Goal: Transaction & Acquisition: Purchase product/service

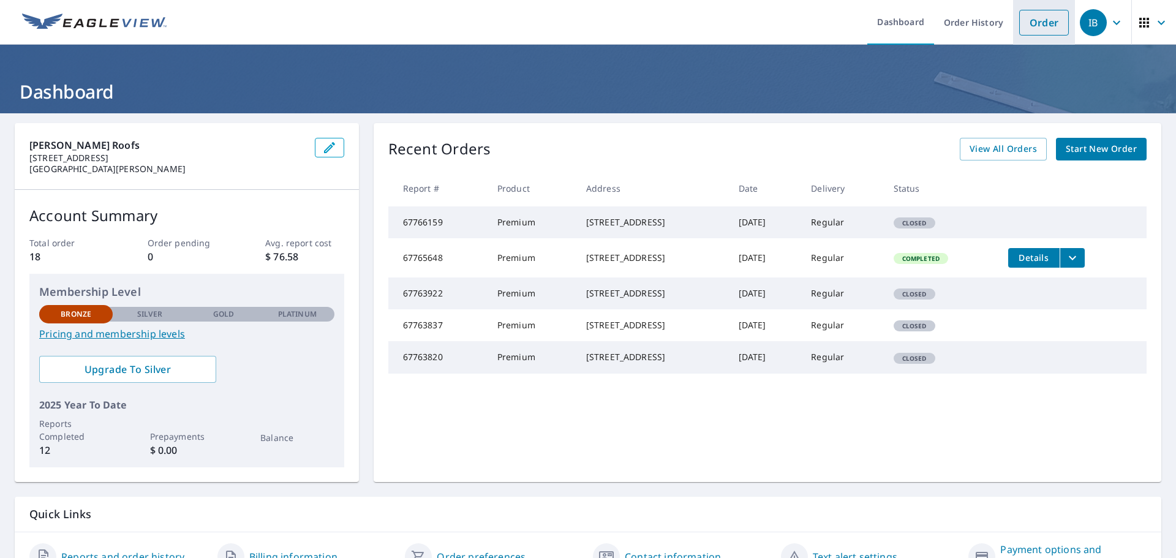
click at [1036, 21] on link "Order" at bounding box center [1044, 23] width 50 height 26
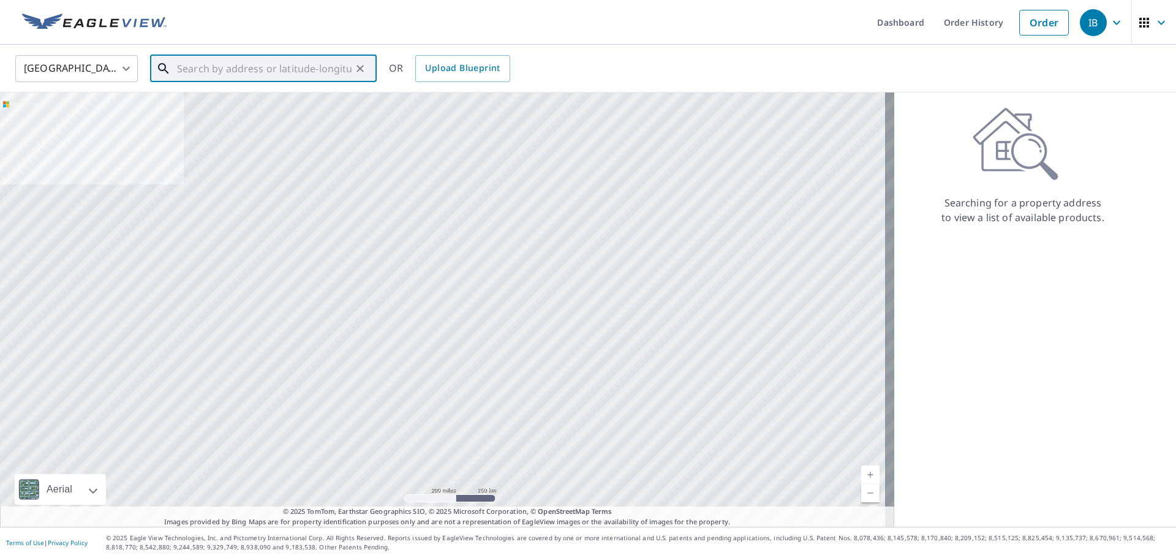
click at [274, 78] on input "text" at bounding box center [264, 68] width 174 height 34
paste input "10378 Lexington Estates Blvd Boca Raton, FL 33428"
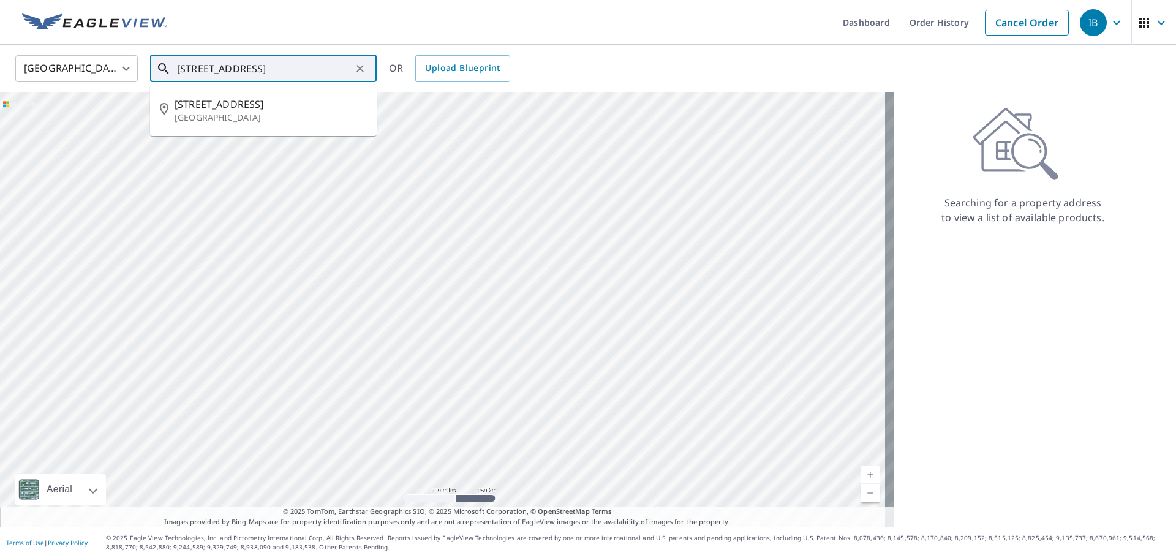
drag, startPoint x: 247, startPoint y: 67, endPoint x: 110, endPoint y: 75, distance: 137.3
click at [110, 75] on div "United States US ​ 10378 Lexington Estates Blvd Boca Raton, FL 33428 ​ 10378 Le…" at bounding box center [583, 68] width 1155 height 29
click at [217, 105] on span "10378 Lexington Estates Blvd" at bounding box center [270, 104] width 192 height 15
type input "10378 Lexington Estates Blvd Boca Raton, FL 33428"
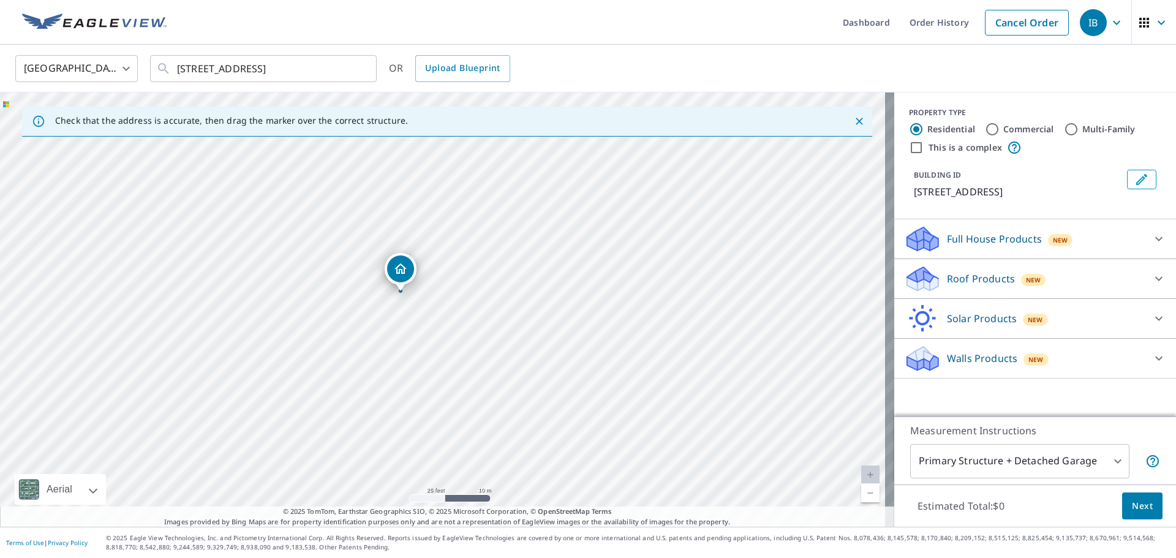
drag, startPoint x: 392, startPoint y: 317, endPoint x: 456, endPoint y: 313, distance: 63.8
click at [456, 313] on div "10378 Lexington Estates Blvd Boca Raton, FL 33428" at bounding box center [447, 309] width 894 height 434
click at [991, 467] on body "IB IB Dashboard Order History Cancel Order IB United States US ​ 10378 Lexingto…" at bounding box center [588, 279] width 1176 height 558
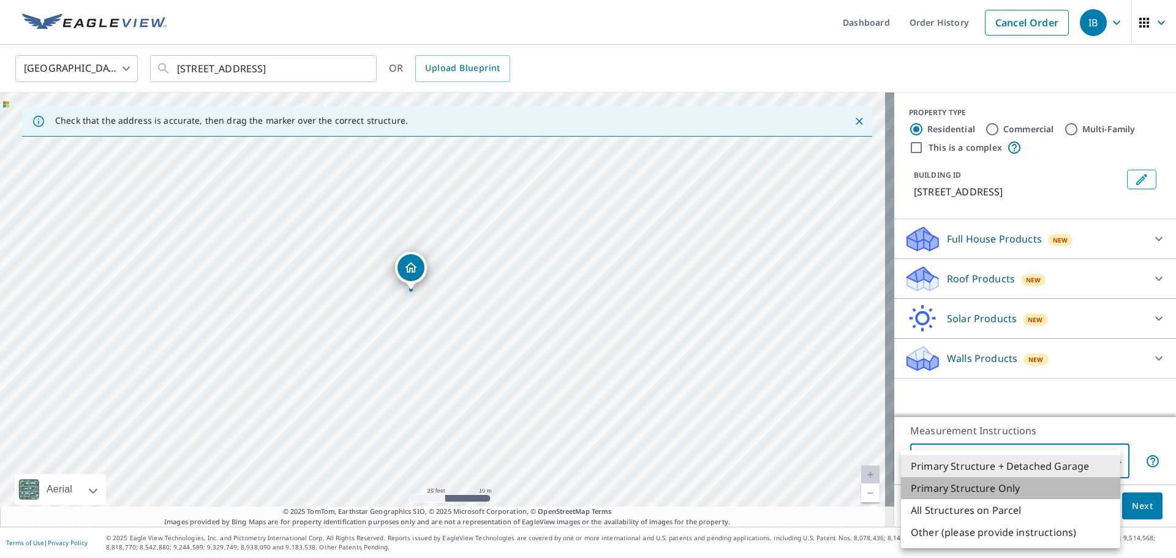
click at [1000, 493] on li "Primary Structure Only" at bounding box center [1010, 488] width 219 height 22
type input "2"
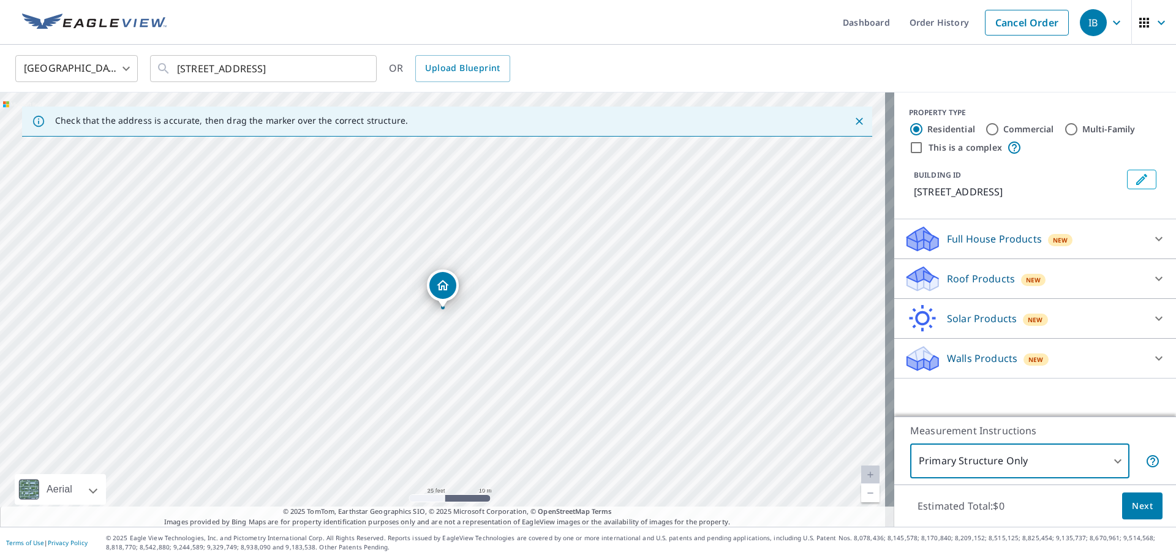
click at [1045, 287] on div "Roof Products New" at bounding box center [1024, 278] width 240 height 29
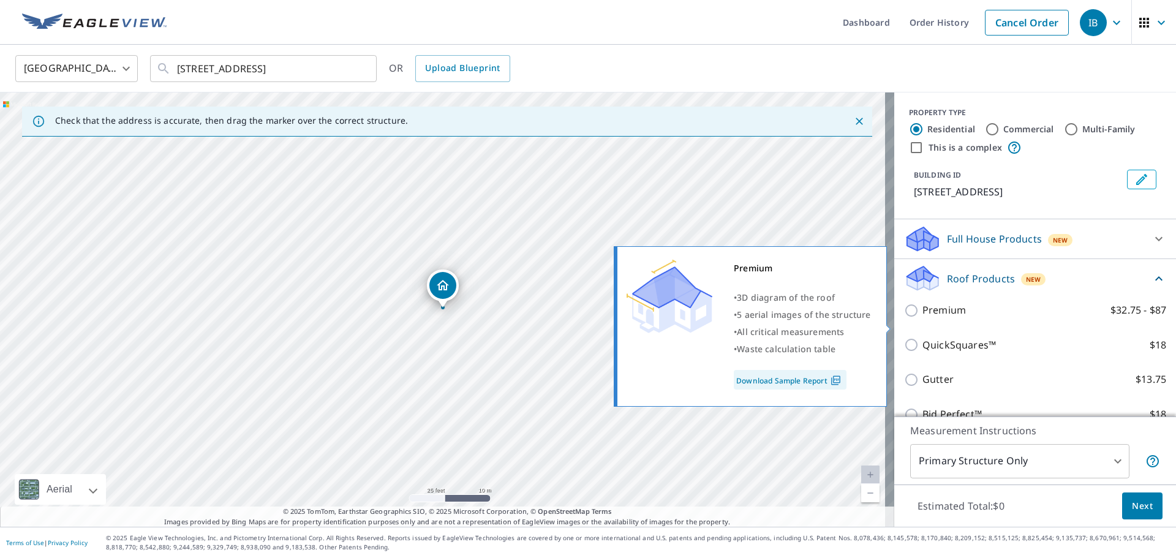
click at [904, 318] on input "Premium $32.75 - $87" at bounding box center [913, 310] width 18 height 15
checkbox input "true"
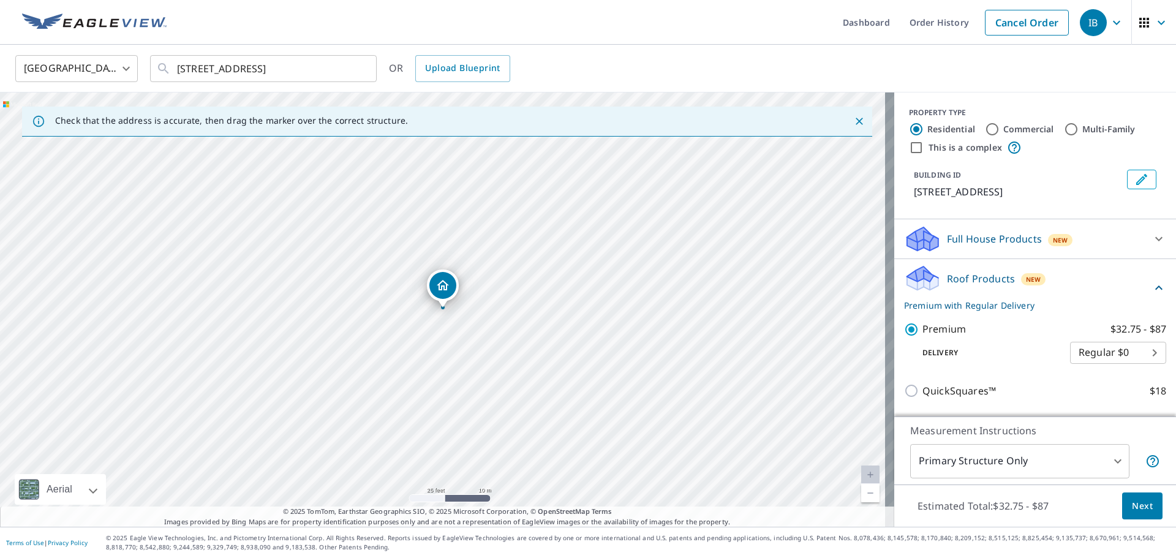
click at [1132, 505] on span "Next" at bounding box center [1141, 505] width 21 height 15
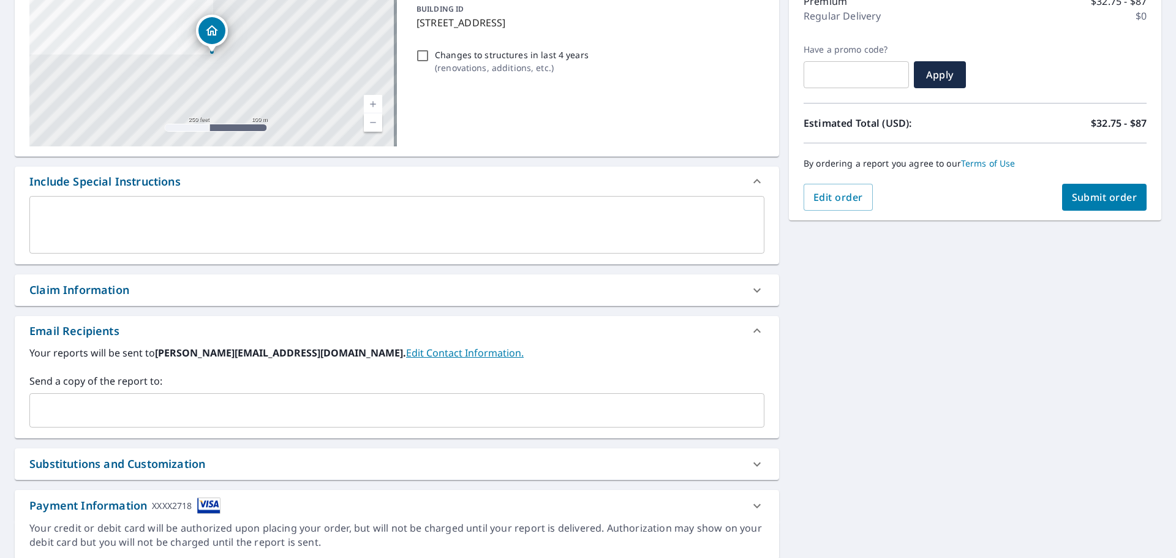
scroll to position [184, 0]
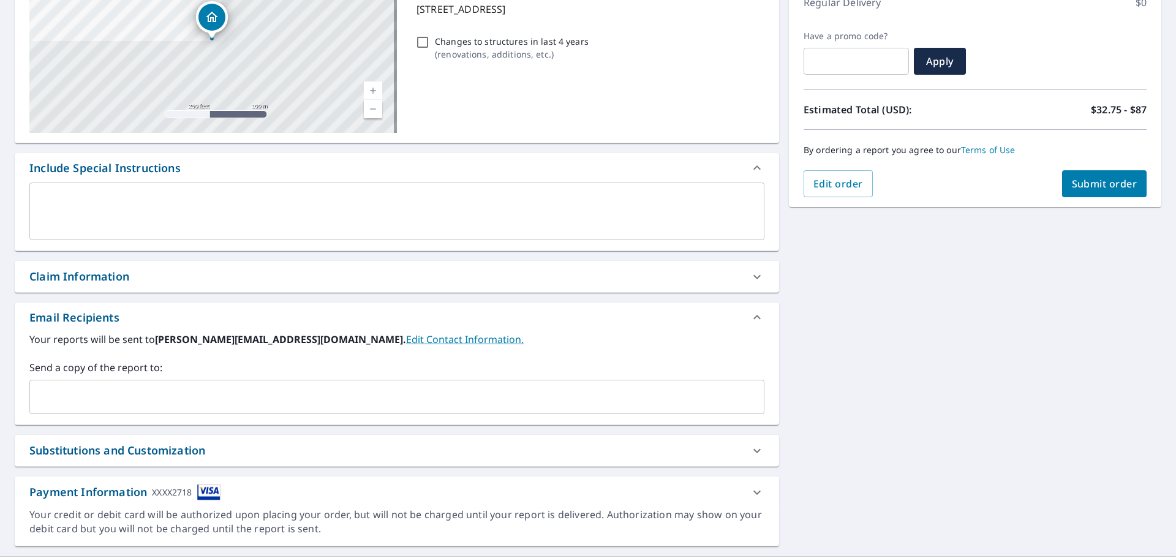
click at [531, 407] on input "text" at bounding box center [387, 396] width 705 height 23
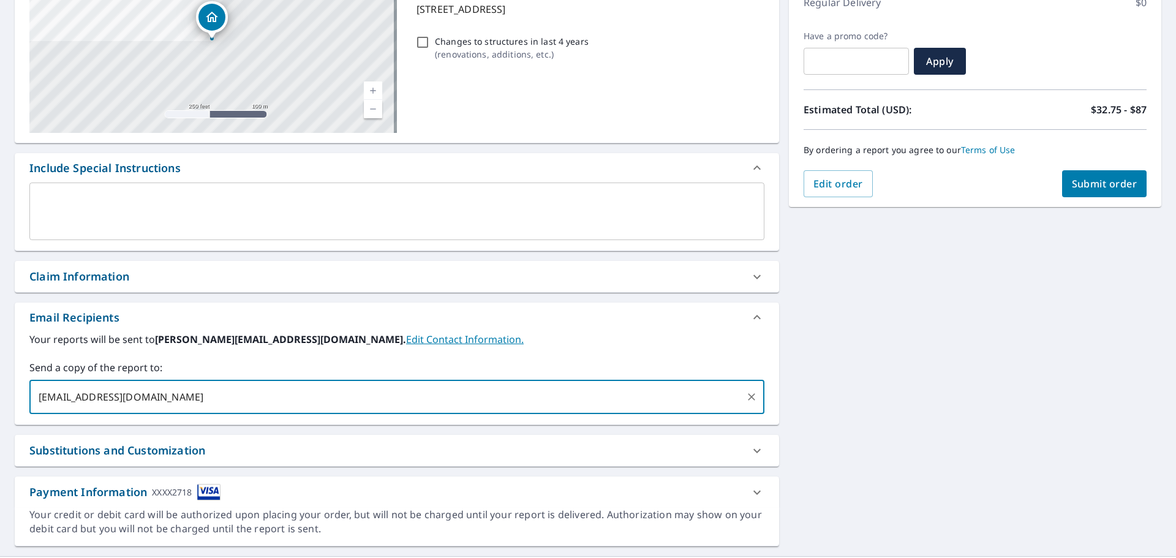
type input "enoble@knoxroofsfl.com"
click at [803, 399] on div "10378 Lexington Estates Blvd Boca Raton, FL 33428 Aerial Road A standard road m…" at bounding box center [588, 243] width 1176 height 626
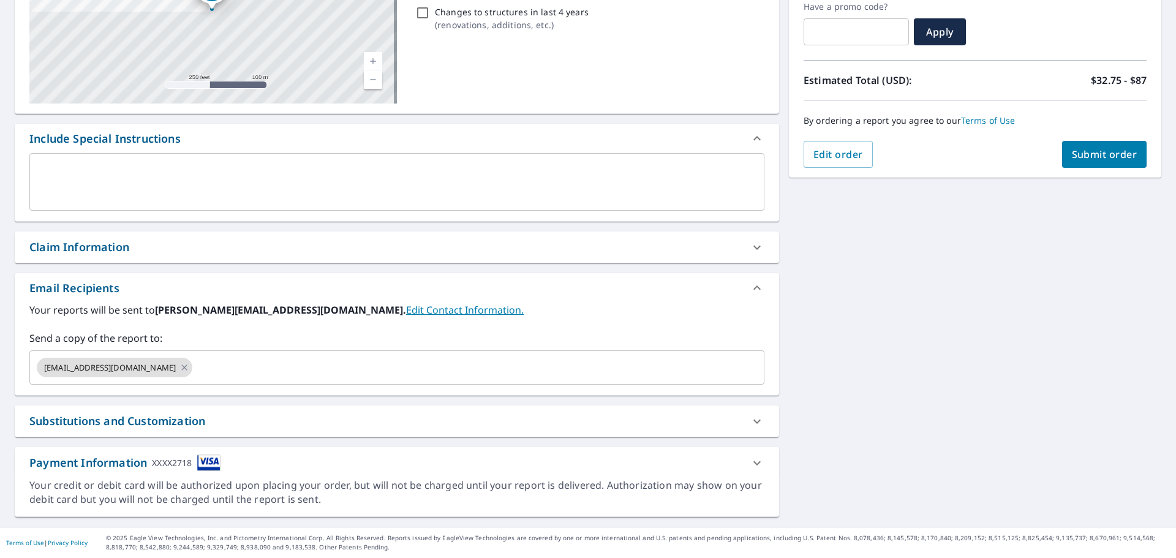
scroll to position [0, 0]
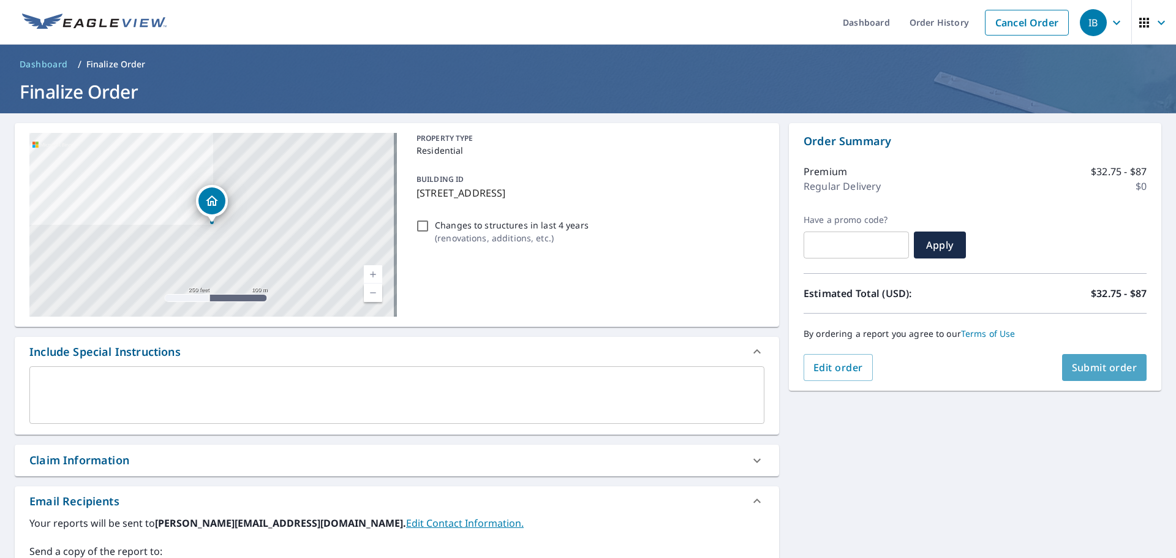
click at [1089, 370] on span "Submit order" at bounding box center [1104, 367] width 66 height 13
checkbox input "true"
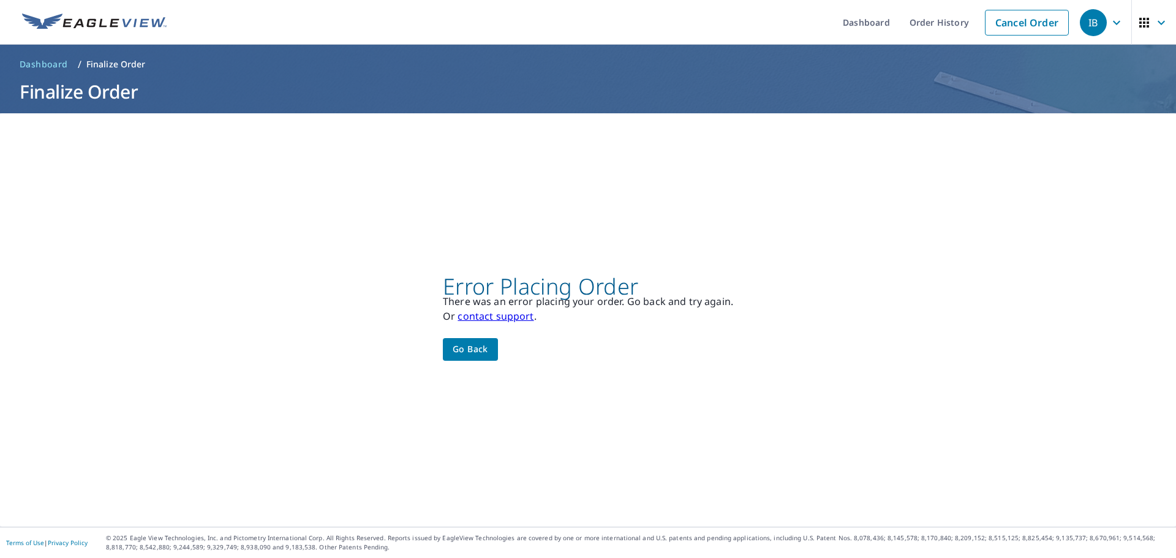
click at [463, 355] on span "Go back" at bounding box center [470, 349] width 36 height 15
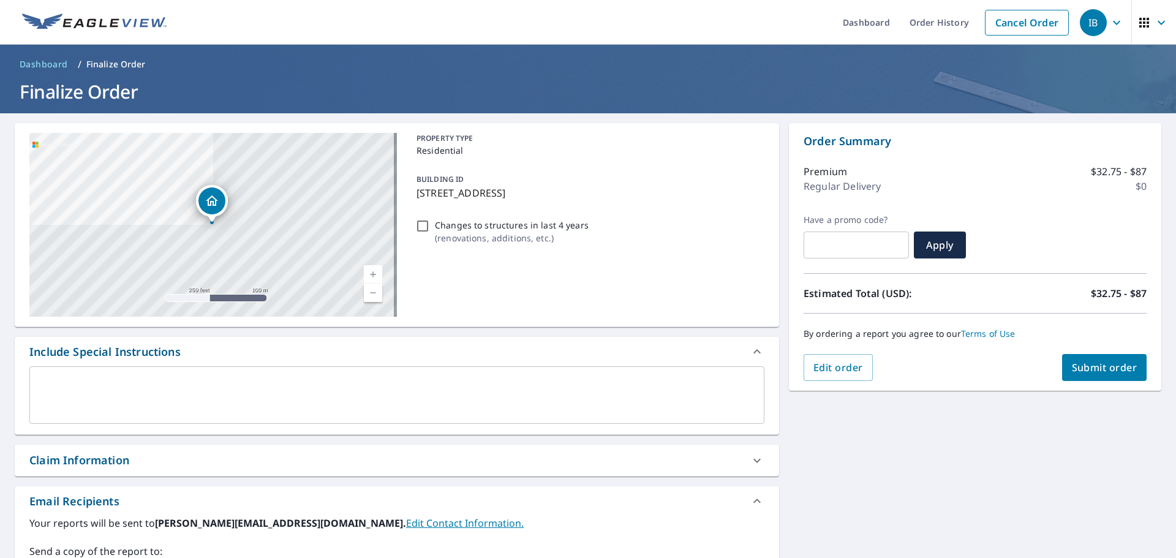
scroll to position [213, 0]
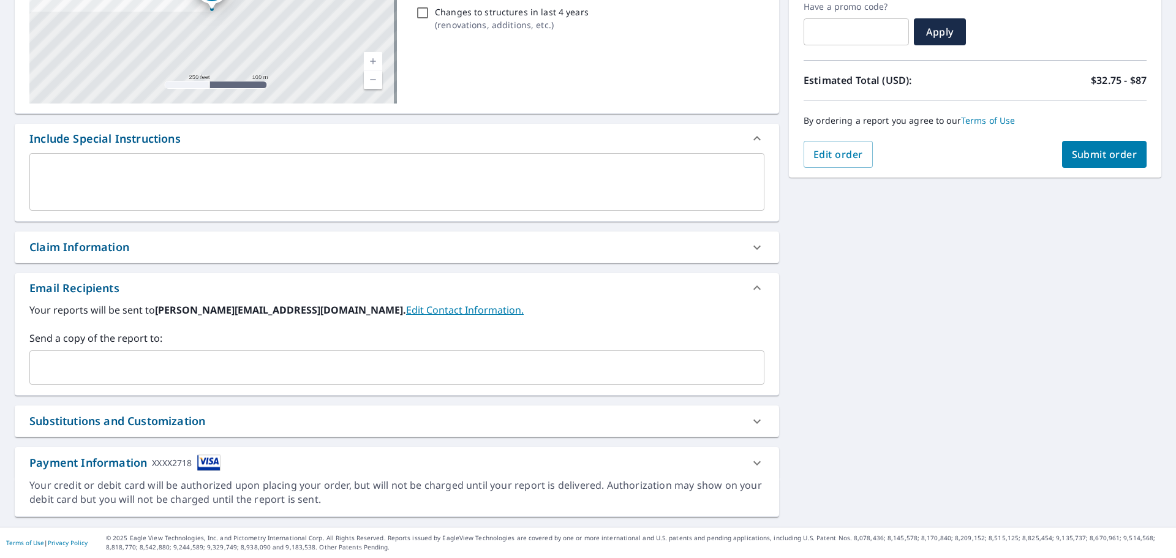
click at [555, 380] on div "​" at bounding box center [396, 367] width 735 height 34
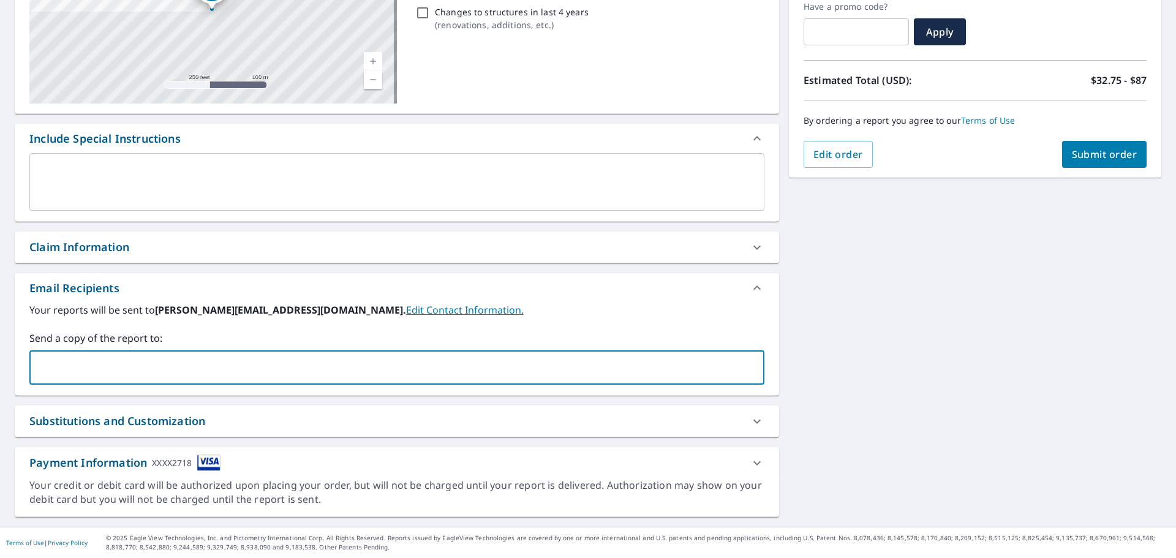
type input "n"
type input "enoble@knoxroofsfl.com"
click at [895, 404] on div "10378 Lexington Estates Blvd Boca Raton, FL 33428 Aerial Road A standard road m…" at bounding box center [588, 213] width 1176 height 626
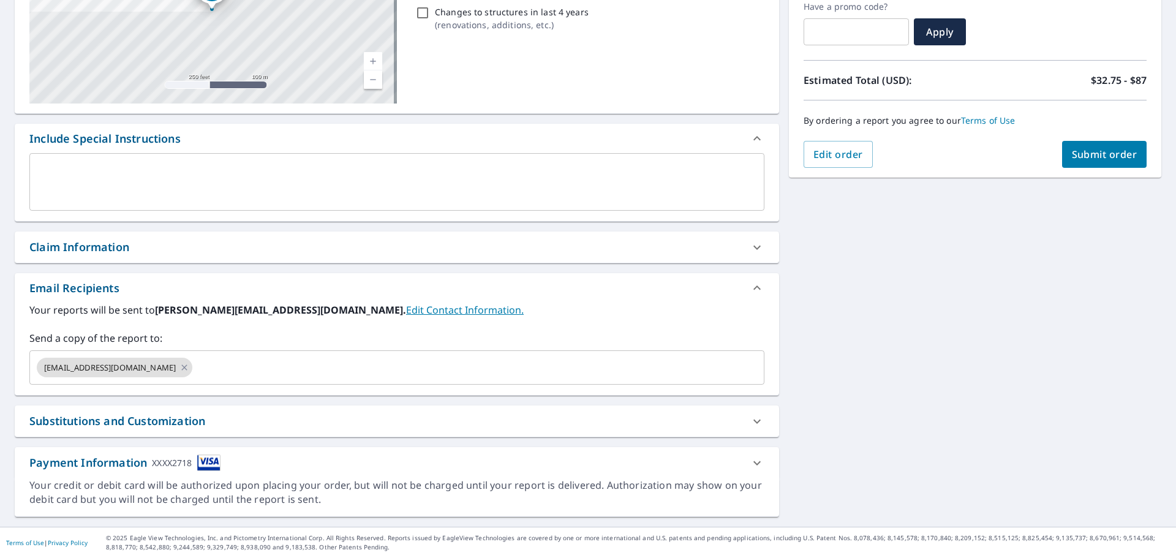
click at [1071, 149] on span "Submit order" at bounding box center [1104, 154] width 66 height 13
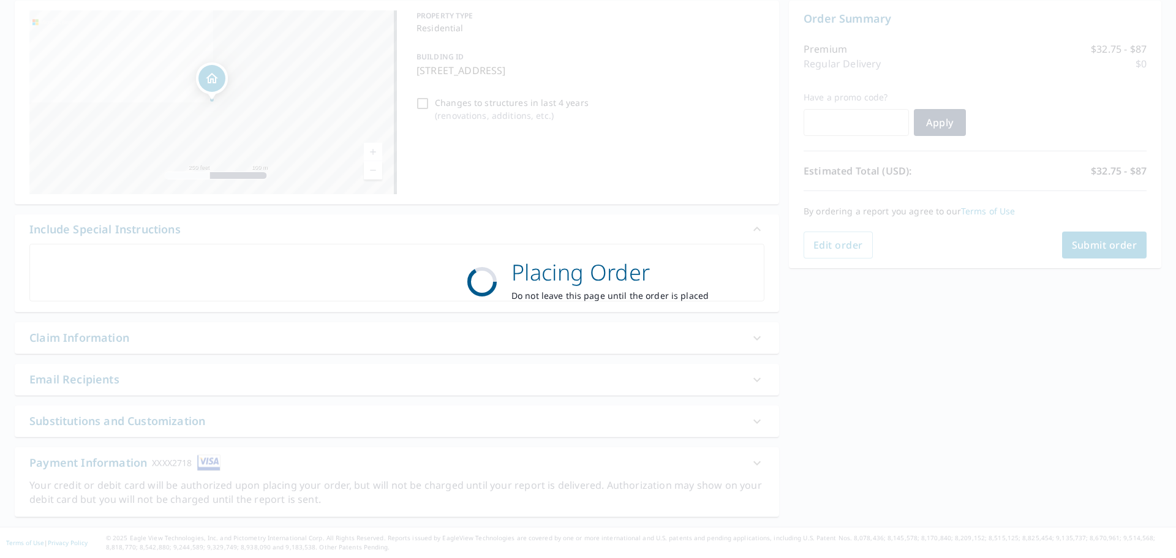
checkbox input "true"
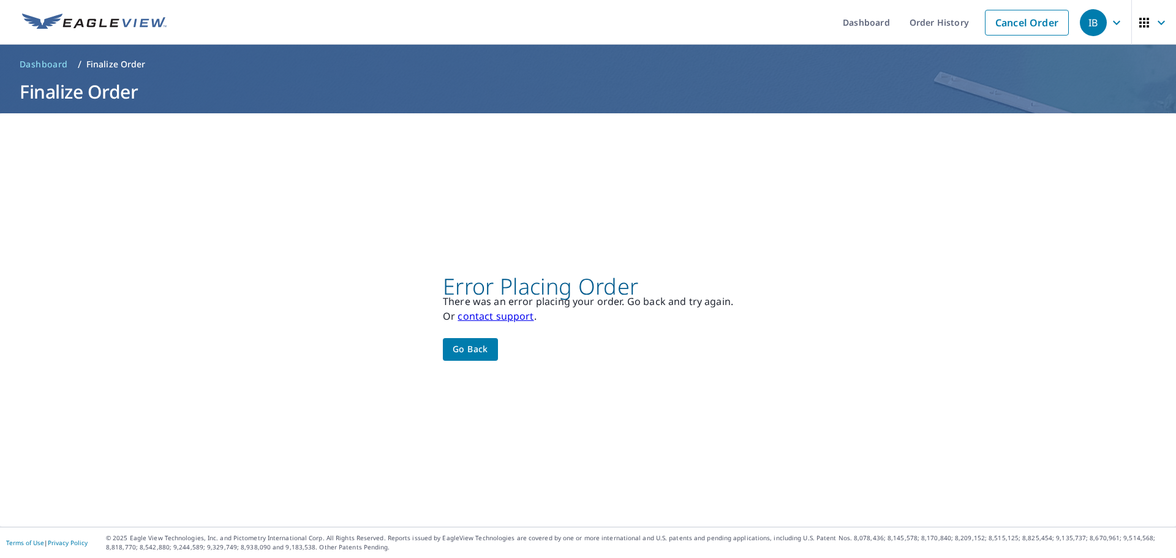
click at [489, 350] on button "Go back" at bounding box center [470, 349] width 55 height 23
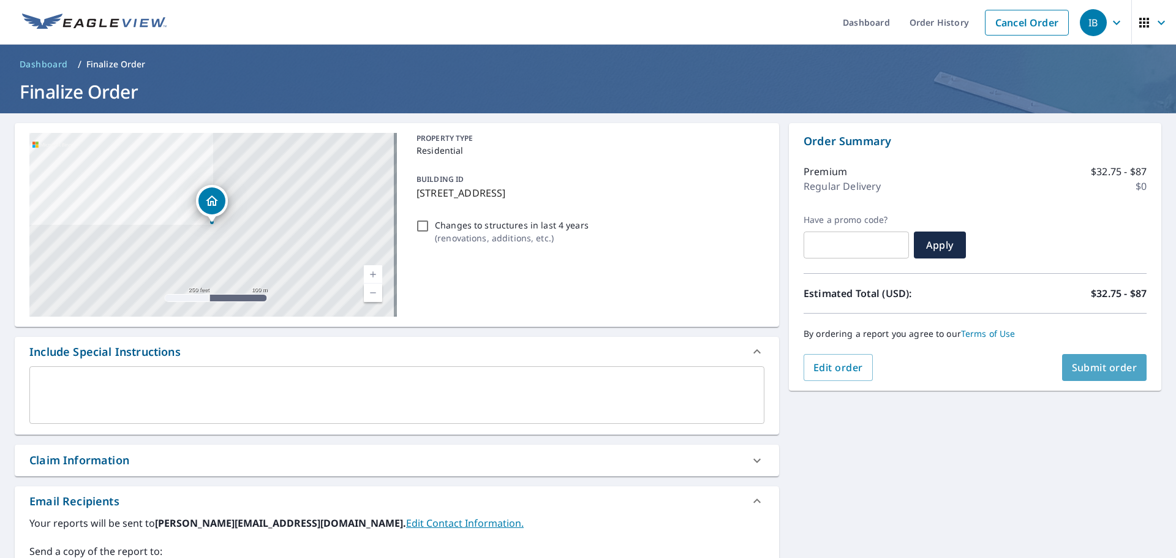
click at [1097, 372] on span "Submit order" at bounding box center [1104, 367] width 66 height 13
checkbox input "true"
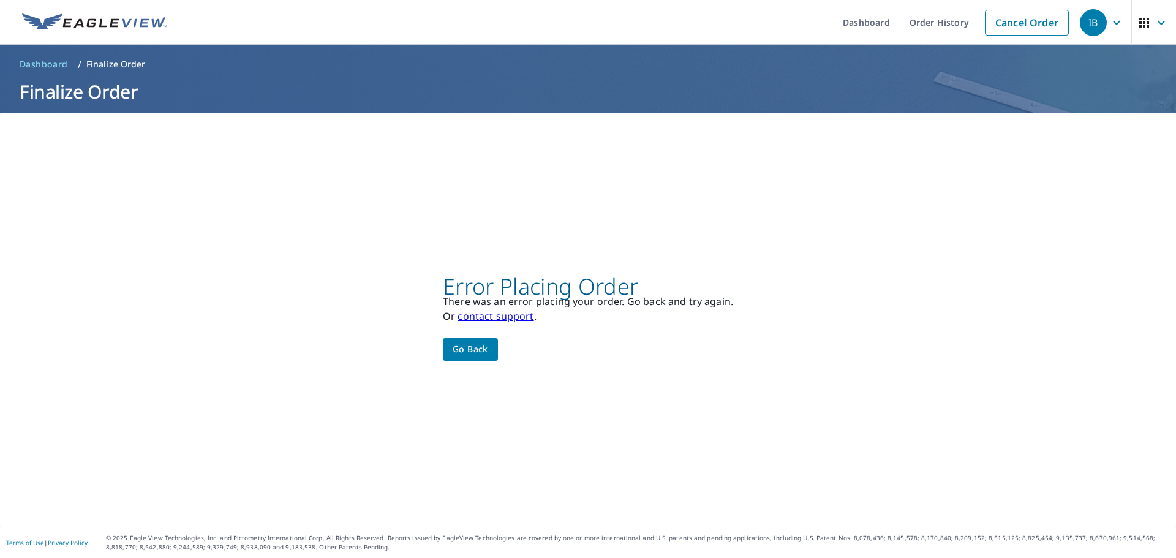
click at [465, 351] on span "Go back" at bounding box center [470, 349] width 36 height 15
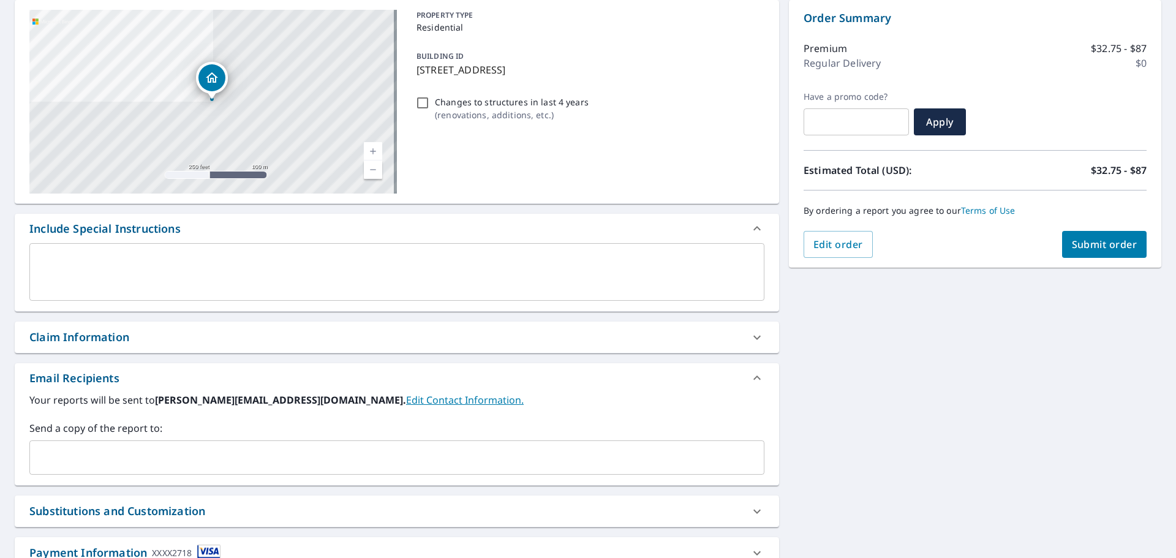
scroll to position [213, 0]
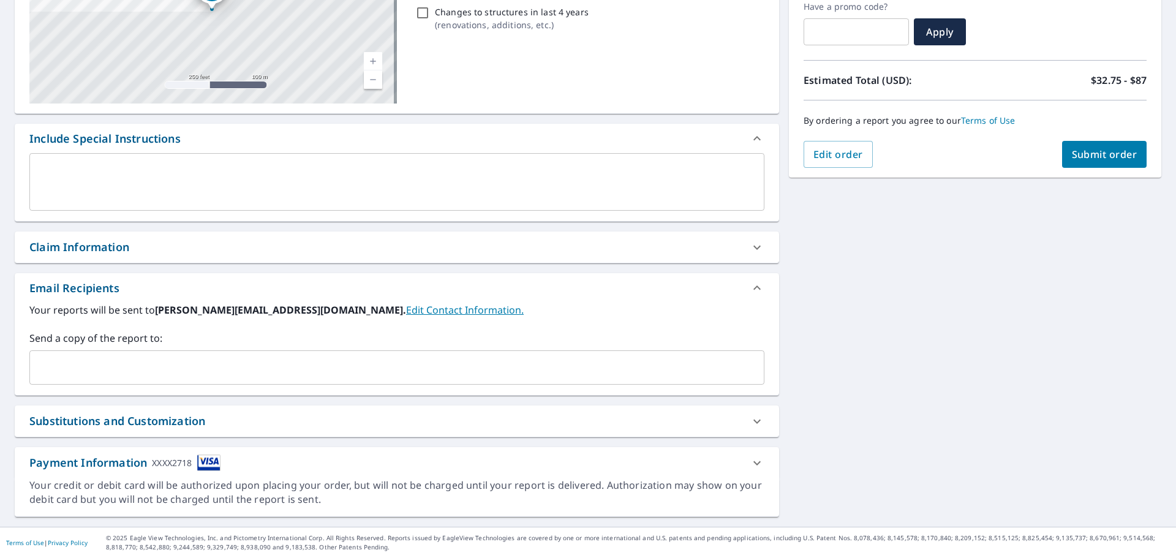
click at [481, 373] on input "text" at bounding box center [387, 367] width 705 height 23
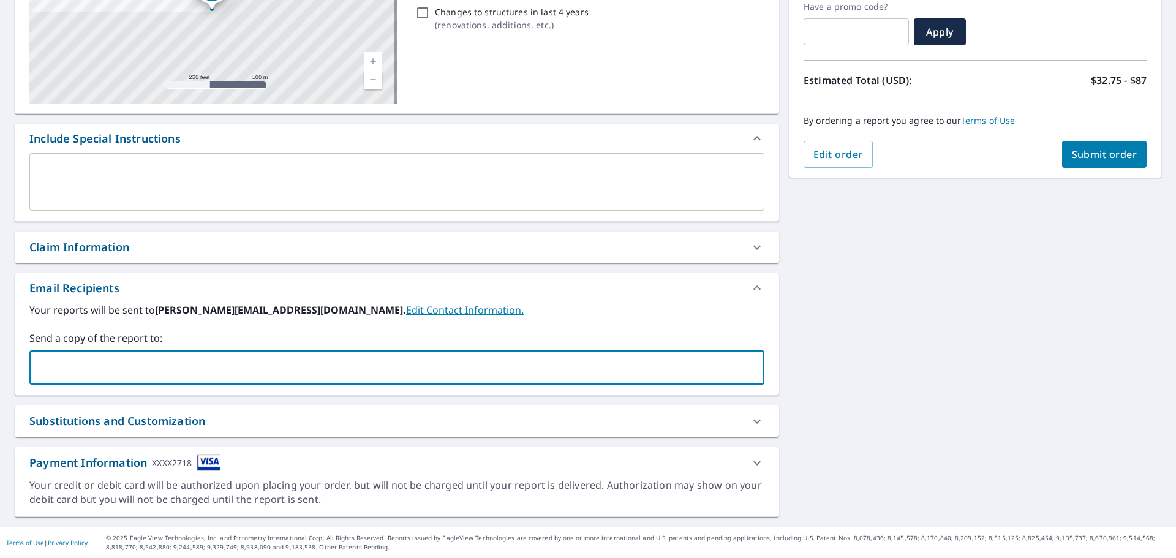
scroll to position [0, 0]
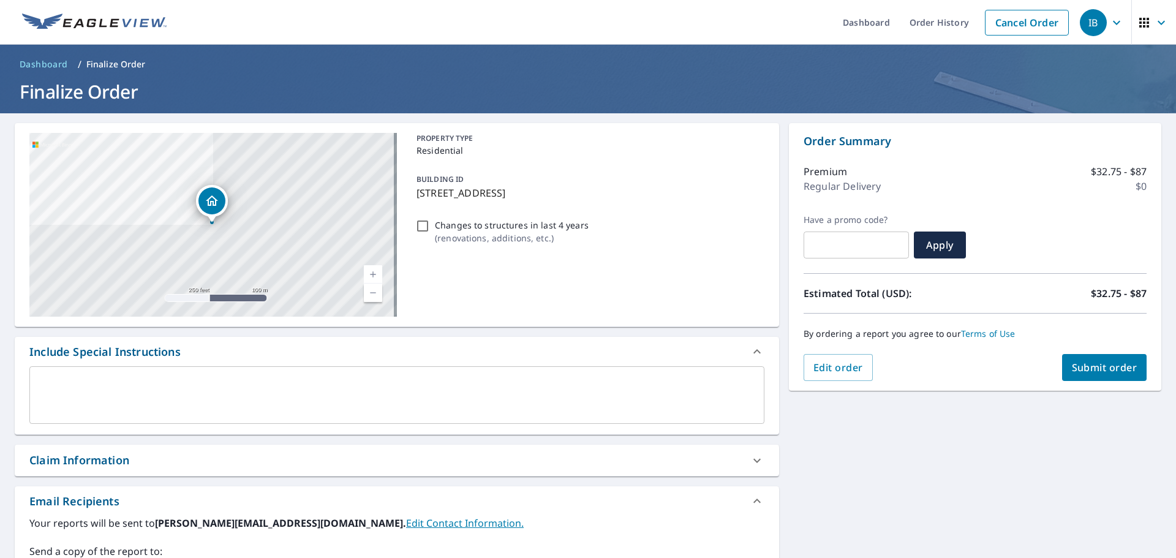
click at [59, 21] on img at bounding box center [94, 22] width 144 height 18
checkbox input "true"
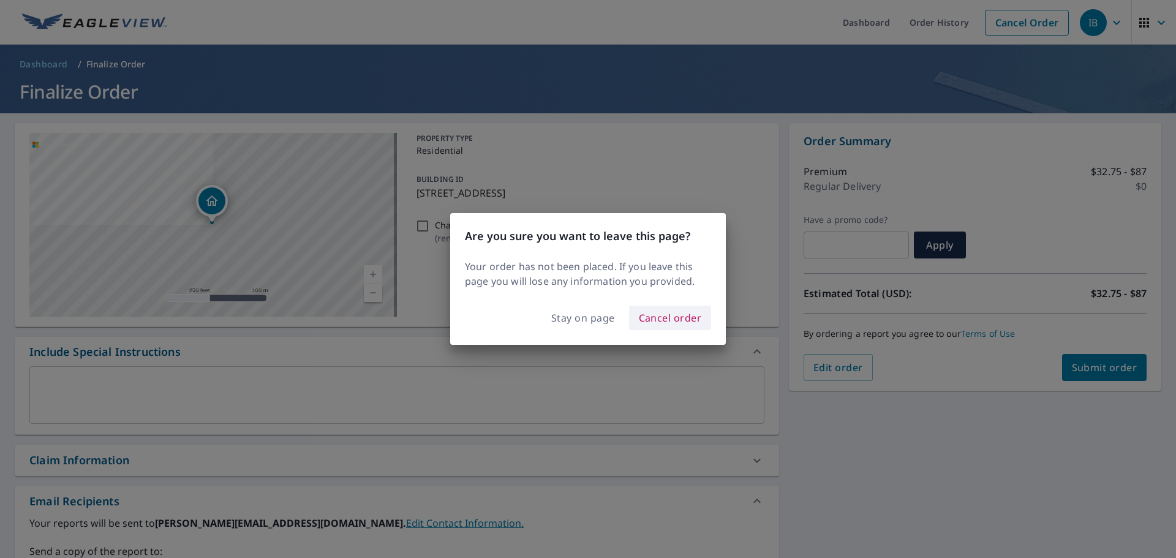
click at [672, 322] on span "Cancel order" at bounding box center [670, 317] width 63 height 17
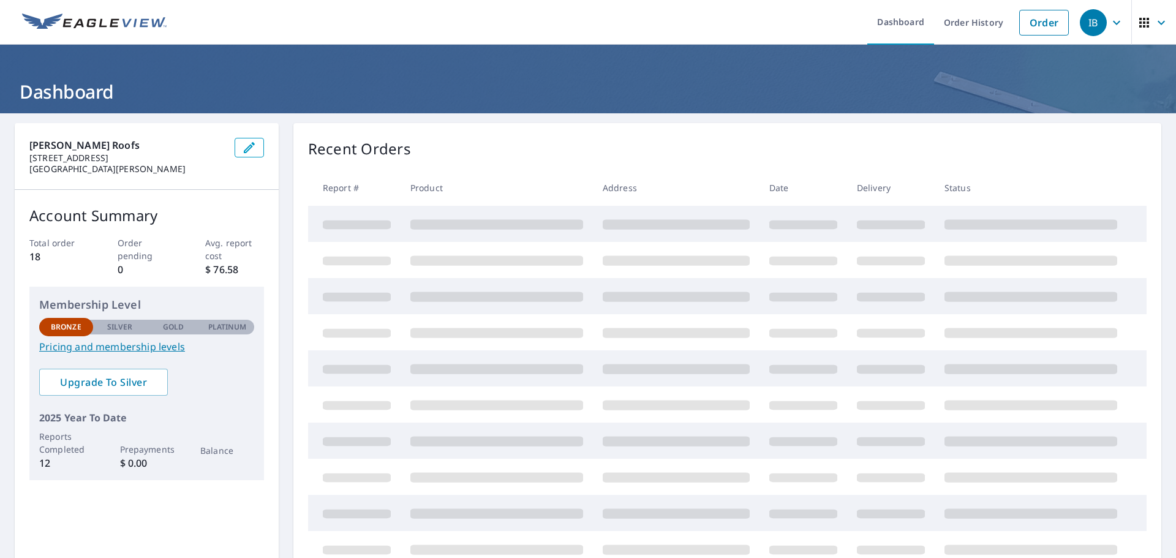
click at [255, 148] on div "Knox Roofs 16050 South Tamiami Trail Fort Myers, FL 33908" at bounding box center [147, 156] width 264 height 67
drag, startPoint x: 247, startPoint y: 148, endPoint x: 276, endPoint y: 296, distance: 151.1
click at [276, 296] on div "Knox Roofs 16050 South Tamiami Trail Fort Myers, FL 33908 Account Summary Total…" at bounding box center [588, 352] width 1146 height 459
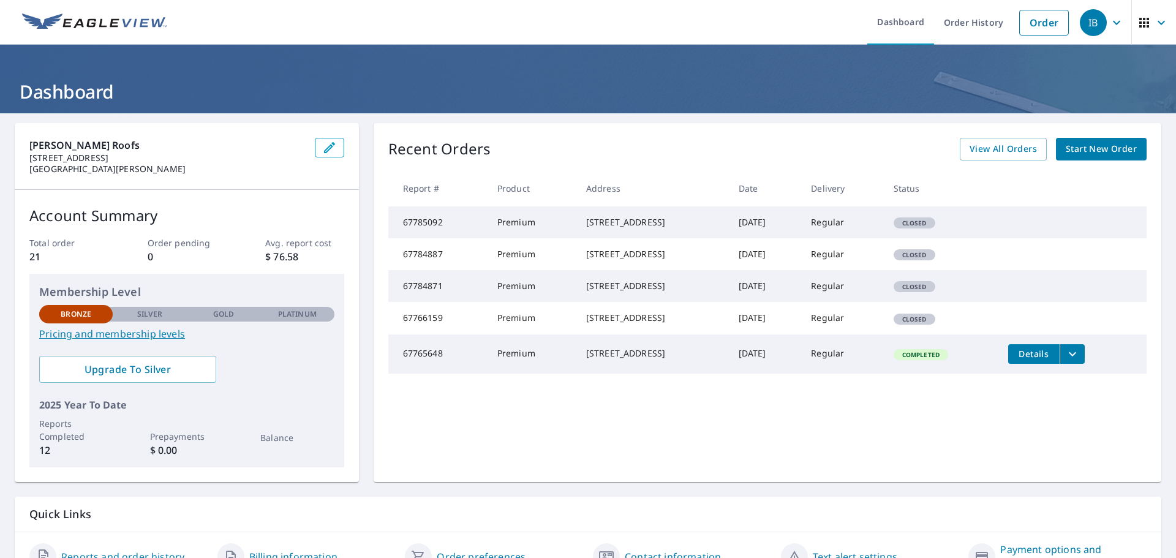
drag, startPoint x: 559, startPoint y: 220, endPoint x: 652, endPoint y: 232, distance: 93.8
click at [652, 232] on td "[STREET_ADDRESS]" at bounding box center [652, 222] width 152 height 32
copy div "[STREET_ADDRESS]"
click at [1075, 143] on span "Start New Order" at bounding box center [1100, 148] width 71 height 15
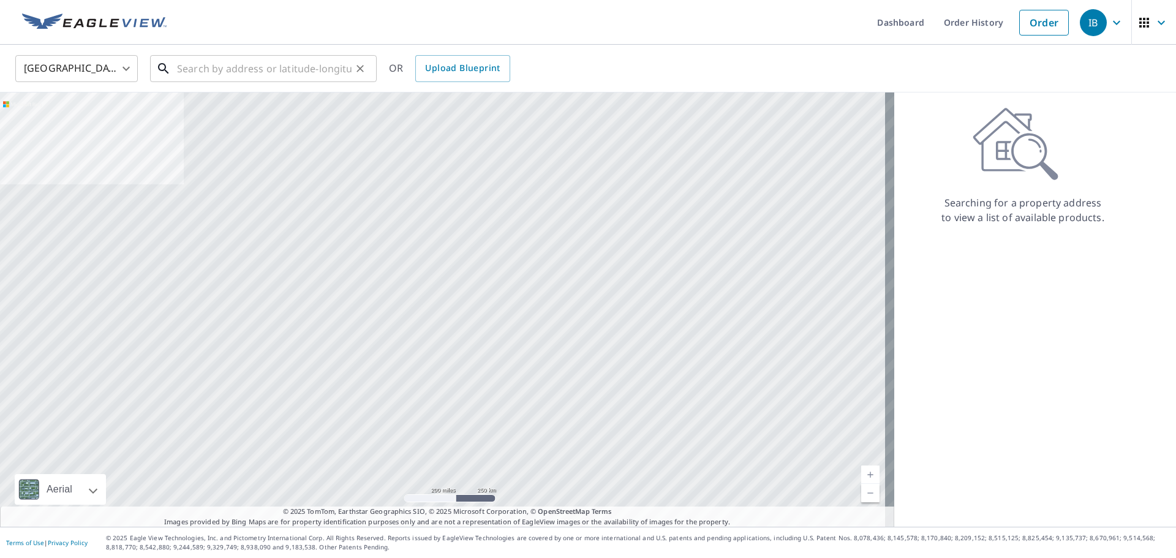
click at [296, 73] on input "text" at bounding box center [264, 68] width 174 height 34
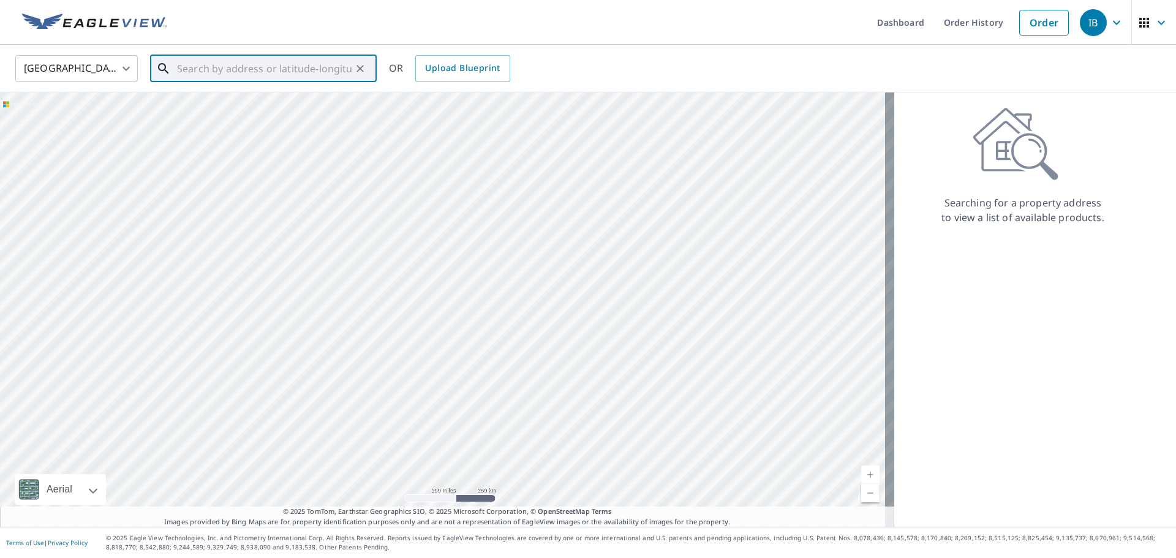
paste input "[STREET_ADDRESS]"
click at [299, 105] on span "[STREET_ADDRESS]" at bounding box center [270, 104] width 192 height 15
type input "[STREET_ADDRESS]"
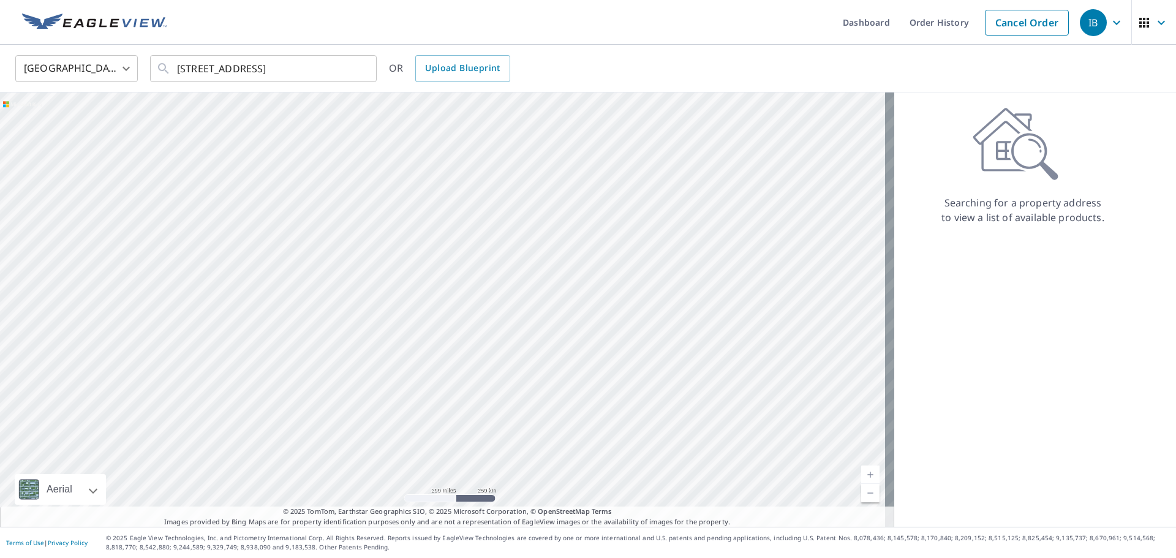
scroll to position [0, 0]
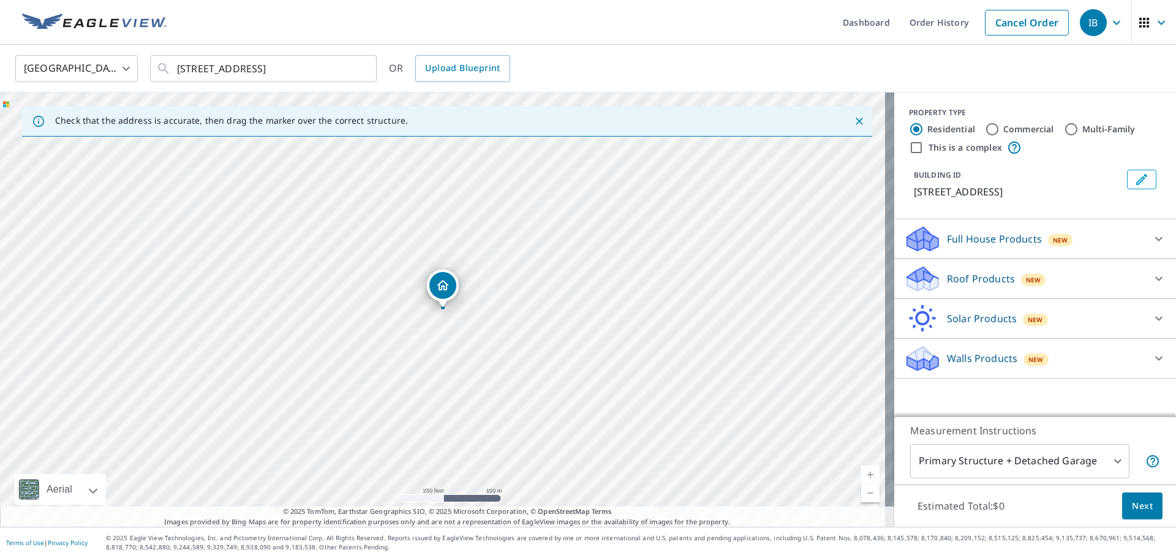
click at [1007, 293] on div "Roof Products New" at bounding box center [1024, 278] width 240 height 29
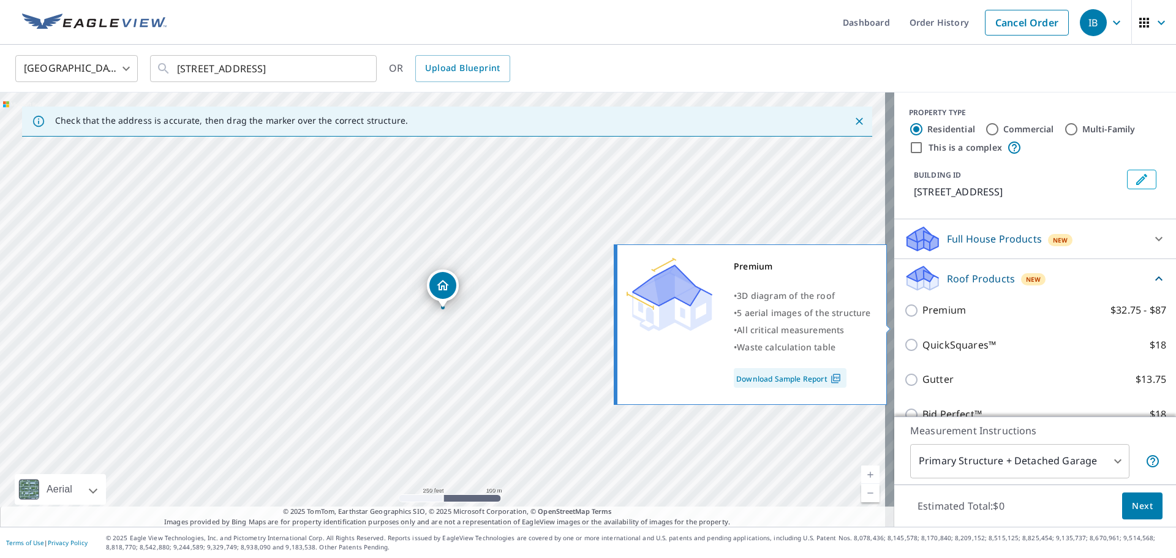
click at [942, 318] on p "Premium" at bounding box center [943, 309] width 43 height 15
click at [922, 318] on input "Premium $32.75 - $87" at bounding box center [913, 310] width 18 height 15
checkbox input "true"
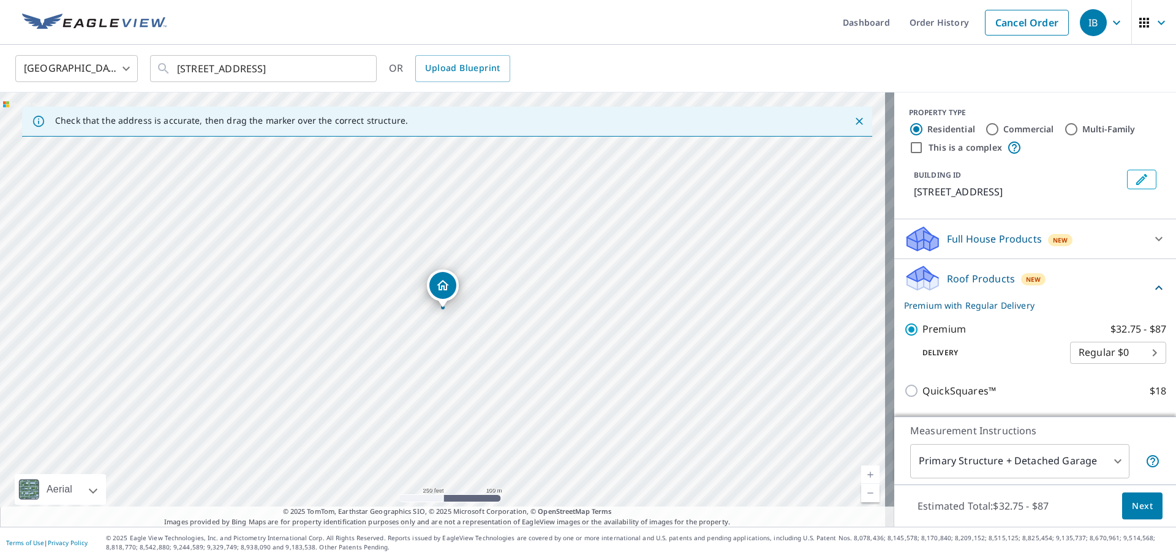
scroll to position [122, 0]
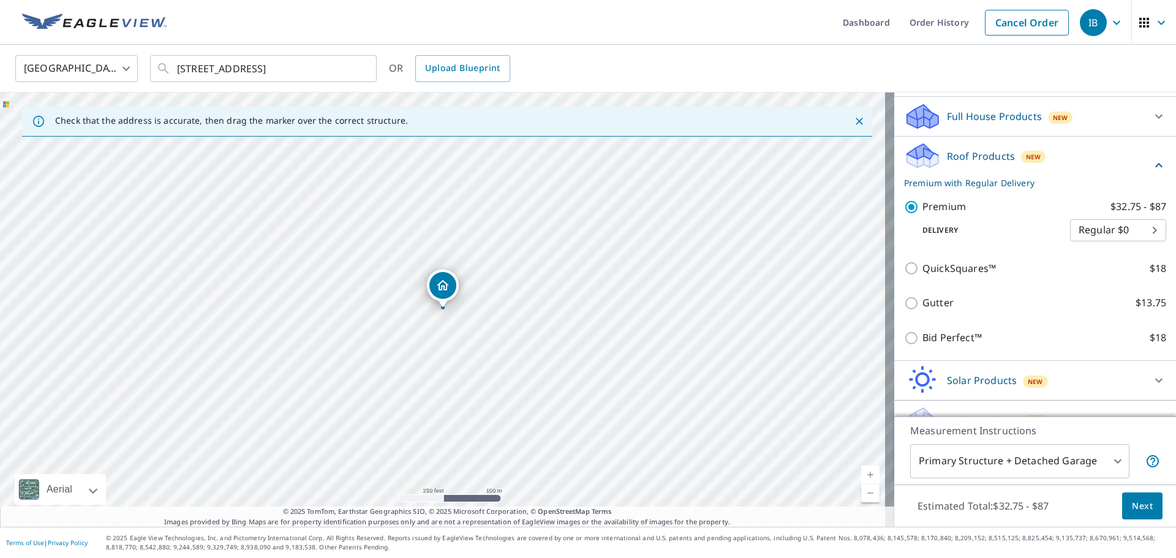
click at [1015, 460] on body "IB IB Dashboard Order History Cancel Order IB United States US ​ 10378 Lexingto…" at bounding box center [588, 279] width 1176 height 558
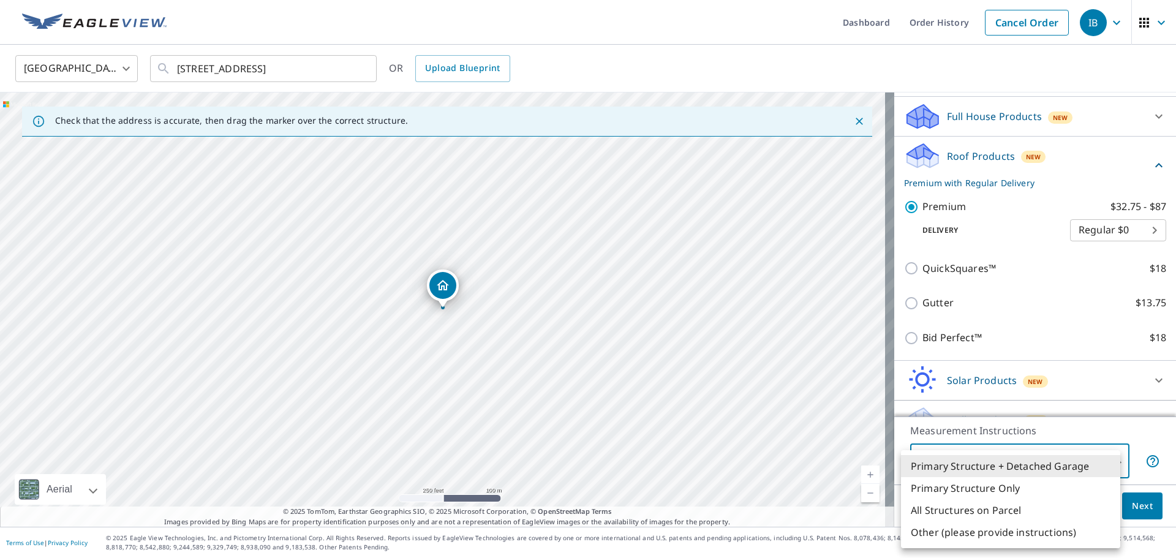
click at [1020, 489] on li "Primary Structure Only" at bounding box center [1010, 488] width 219 height 22
type input "2"
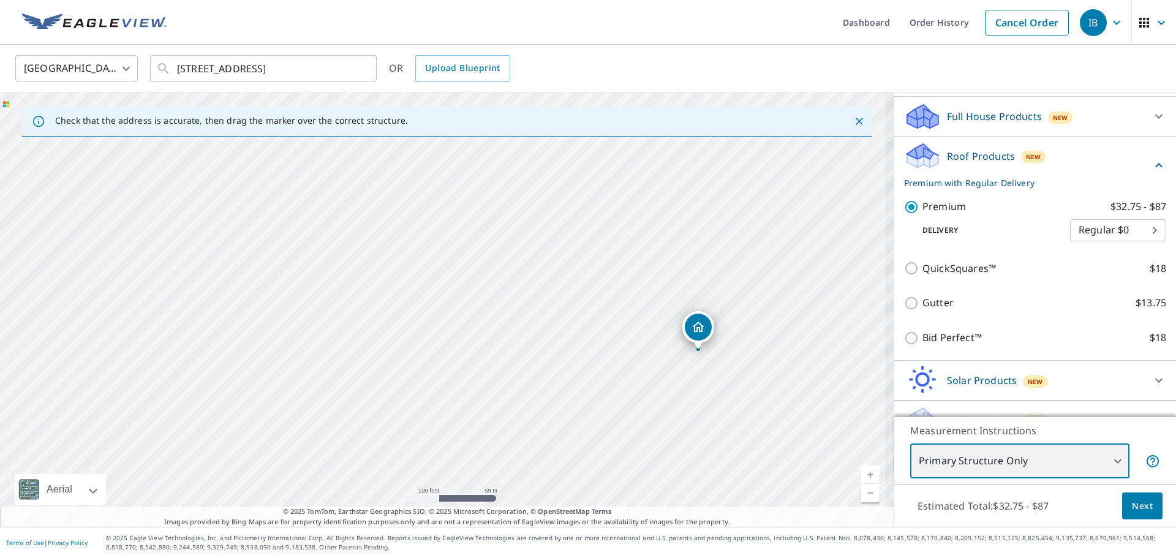
drag, startPoint x: 850, startPoint y: 396, endPoint x: 456, endPoint y: 340, distance: 397.6
click at [456, 340] on div "10378 Lexington Estates Blvd Boca Raton, FL 33428" at bounding box center [447, 309] width 894 height 434
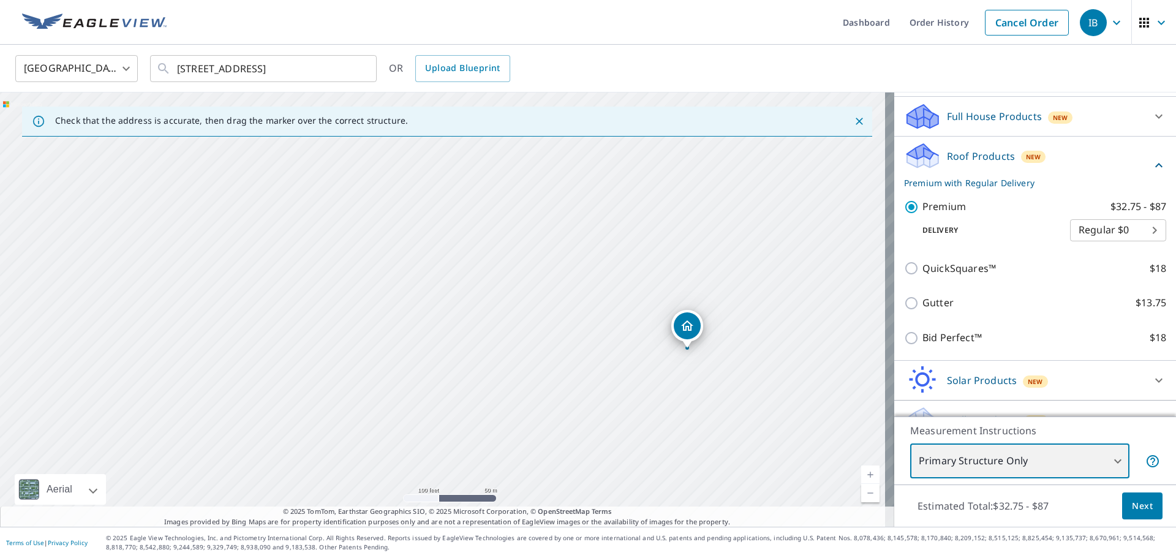
drag, startPoint x: 707, startPoint y: 367, endPoint x: 687, endPoint y: 367, distance: 19.6
click at [697, 367] on div "10378 Lexington Estates Blvd Boca Raton, FL 33428" at bounding box center [447, 309] width 894 height 434
drag, startPoint x: 692, startPoint y: 339, endPoint x: 587, endPoint y: 356, distance: 106.7
click at [587, 356] on div "10378 Lexington Estates Blvd Boca Raton, FL 33428" at bounding box center [447, 309] width 894 height 434
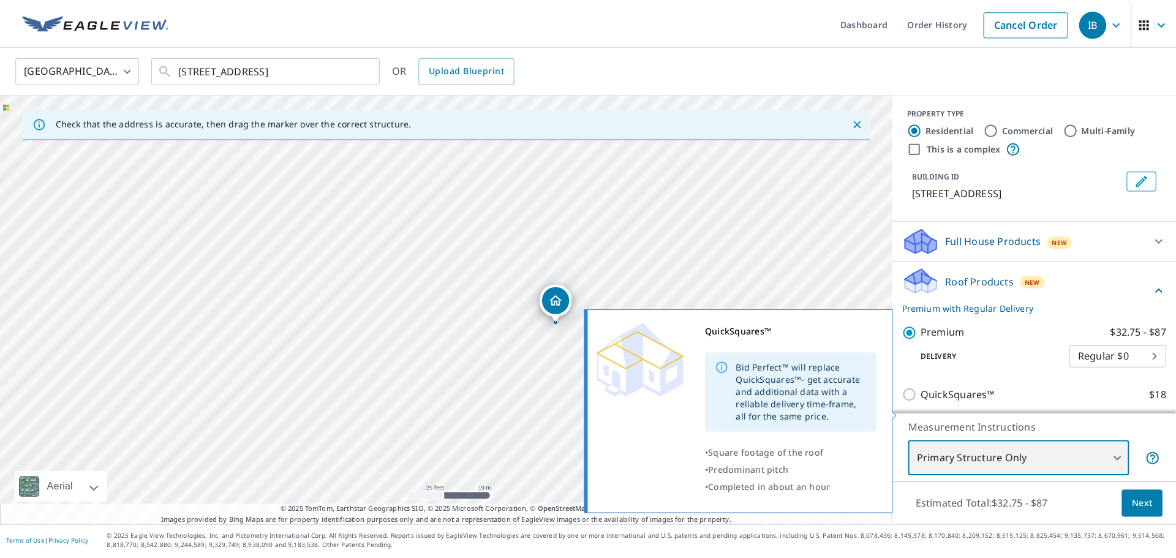
scroll to position [0, 0]
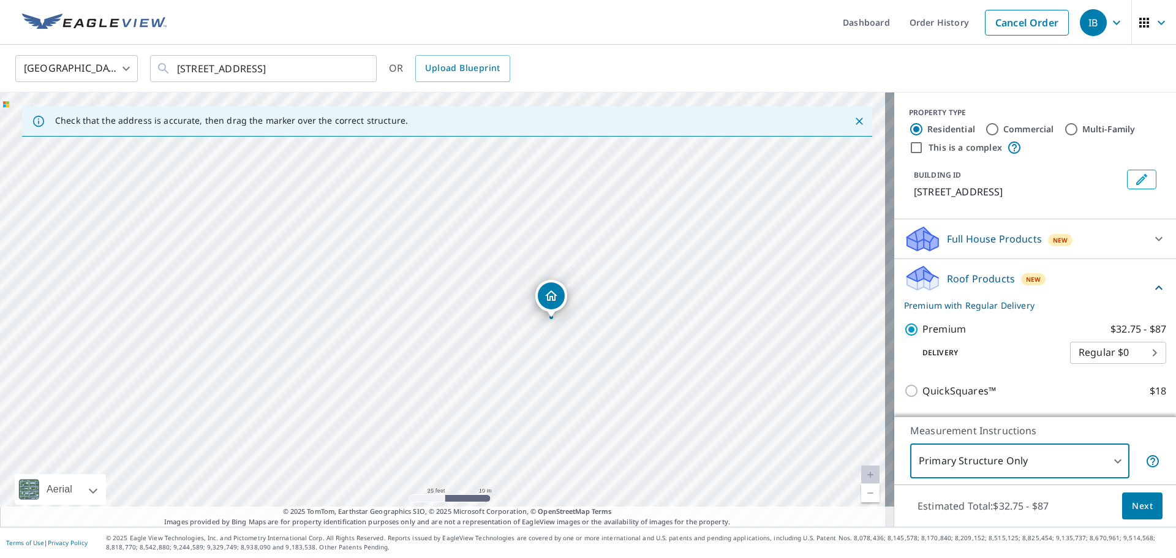
click at [1122, 504] on button "Next" at bounding box center [1142, 506] width 40 height 28
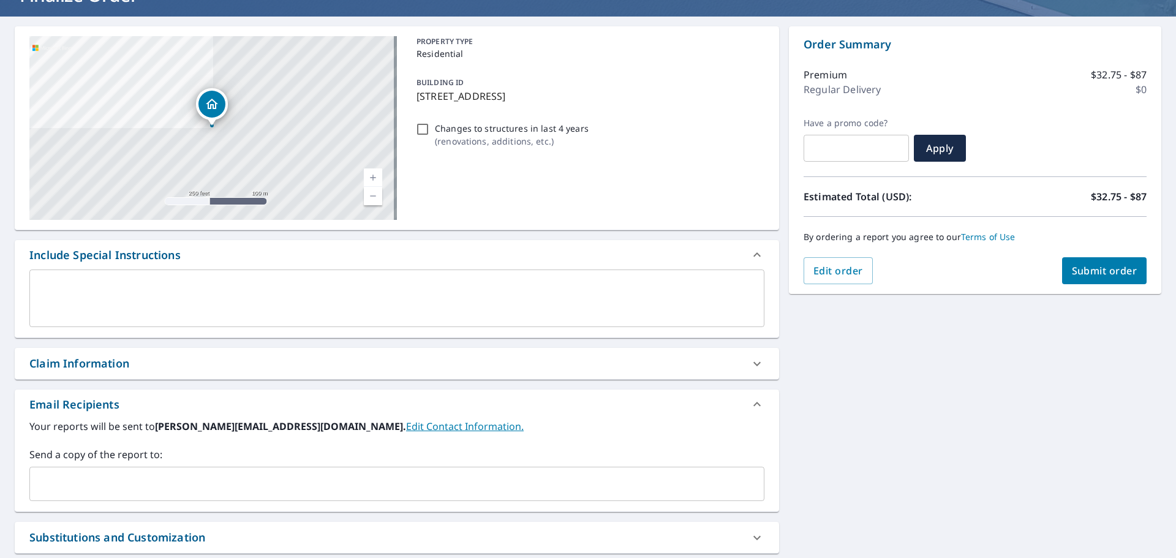
scroll to position [184, 0]
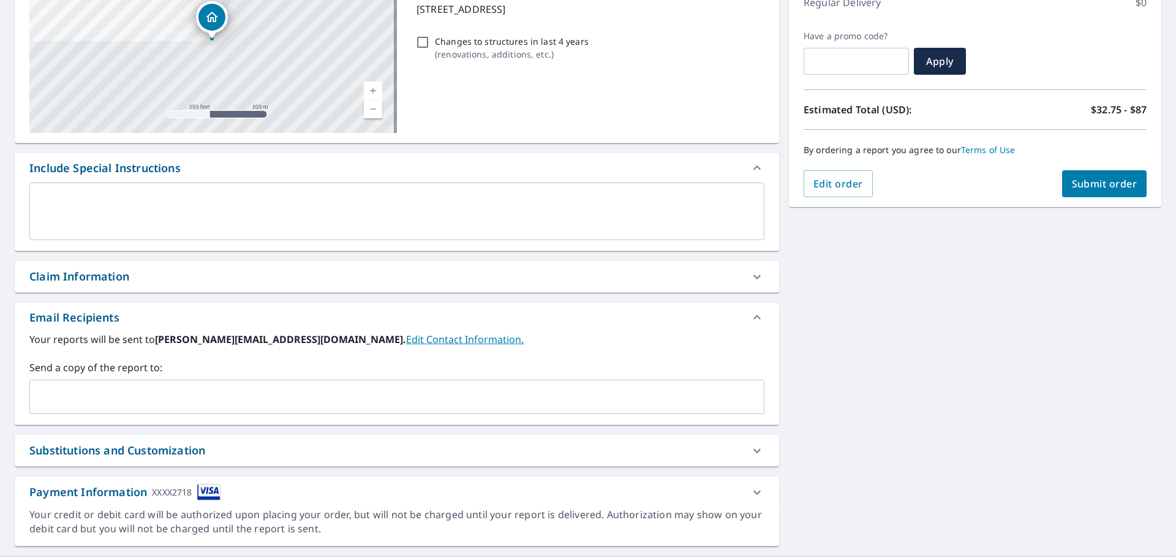
click at [1090, 178] on span "Submit order" at bounding box center [1104, 183] width 66 height 13
checkbox input "true"
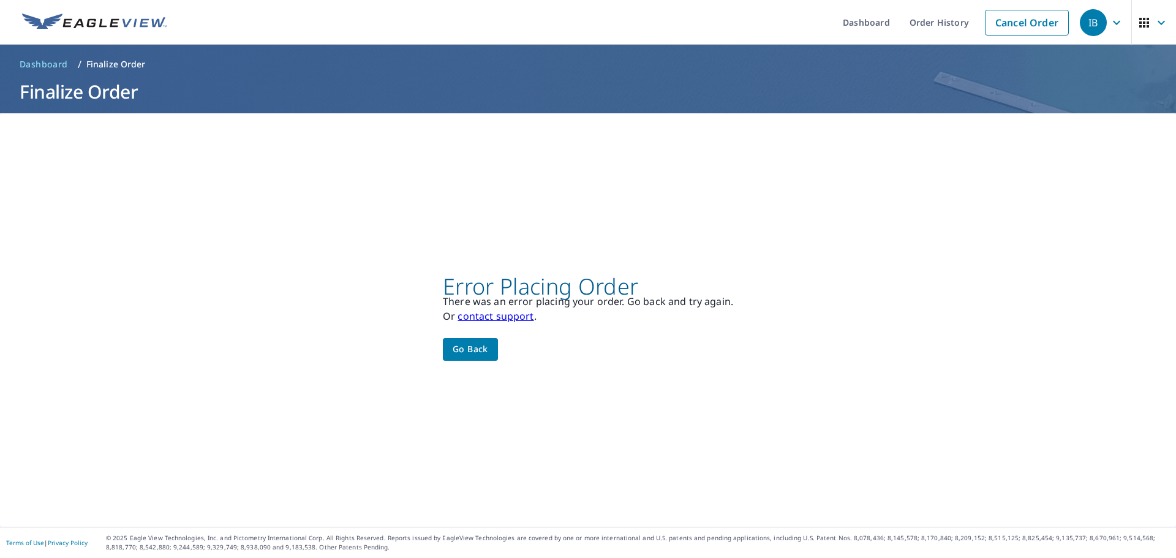
scroll to position [0, 0]
click at [470, 343] on span "Go back" at bounding box center [470, 349] width 36 height 15
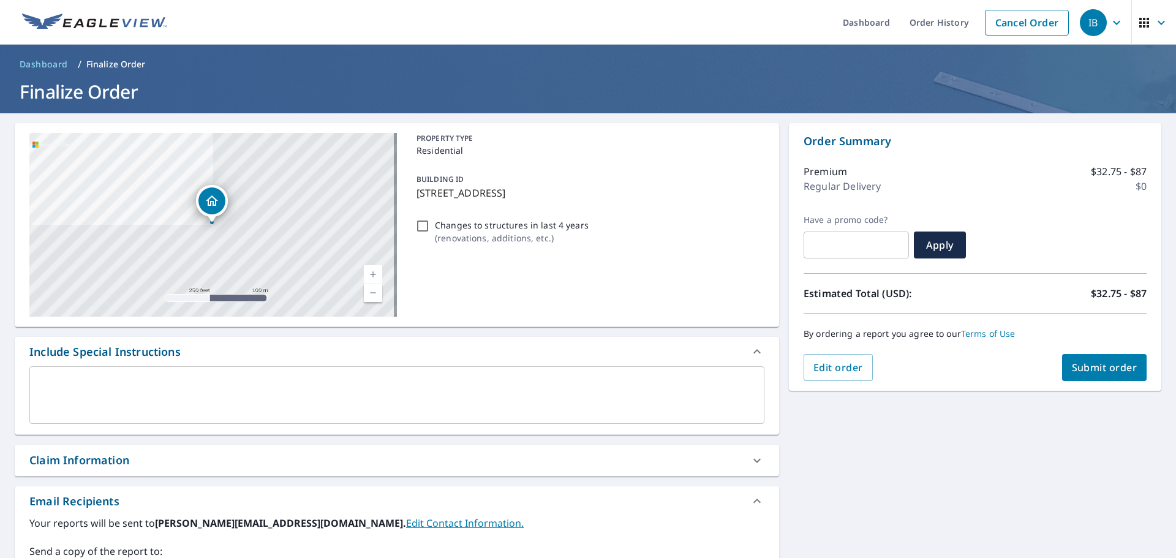
click at [156, 18] on img at bounding box center [94, 22] width 144 height 18
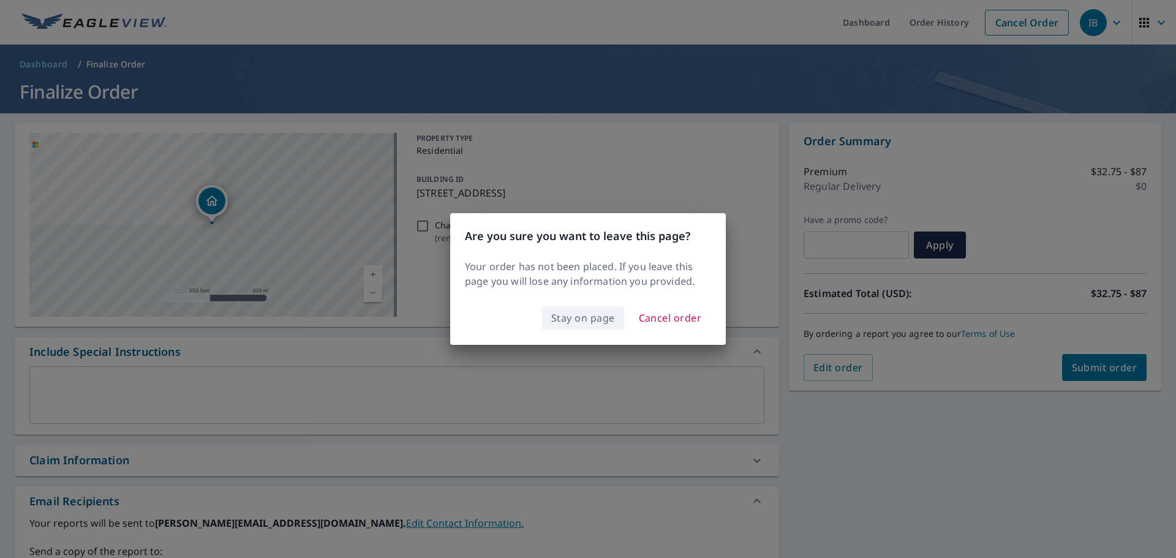
click at [598, 318] on span "Stay on page" at bounding box center [583, 317] width 64 height 17
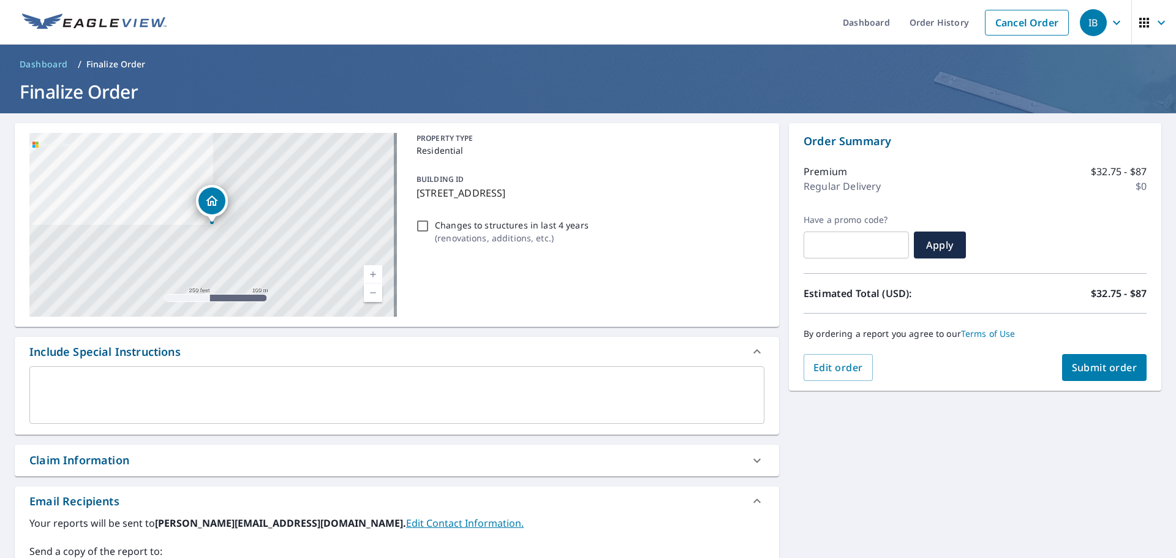
click at [1111, 364] on span "Submit order" at bounding box center [1104, 367] width 66 height 13
checkbox input "true"
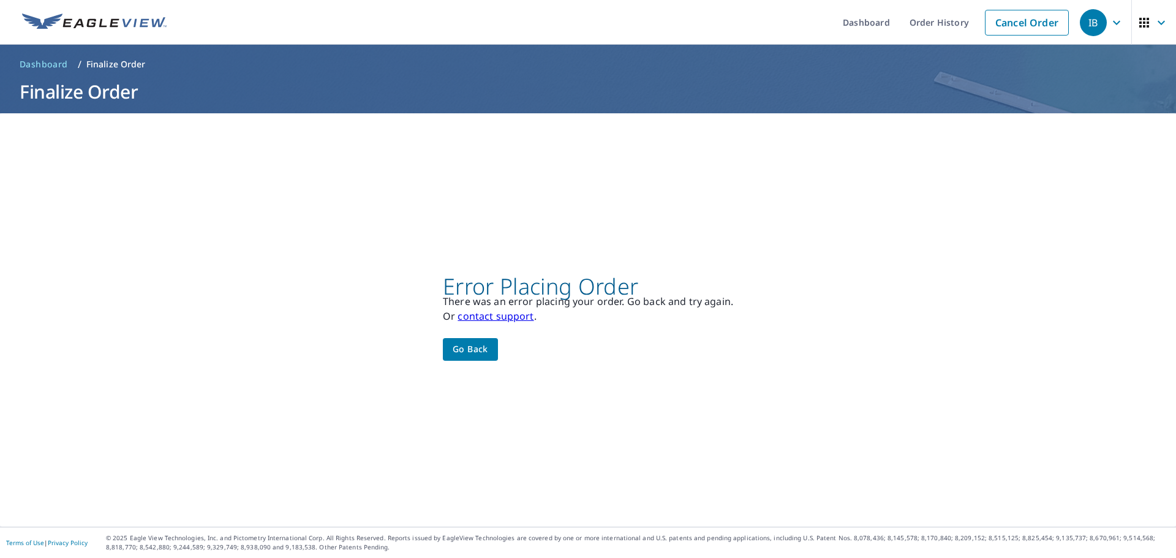
click at [1095, 30] on div "IB" at bounding box center [1092, 22] width 27 height 27
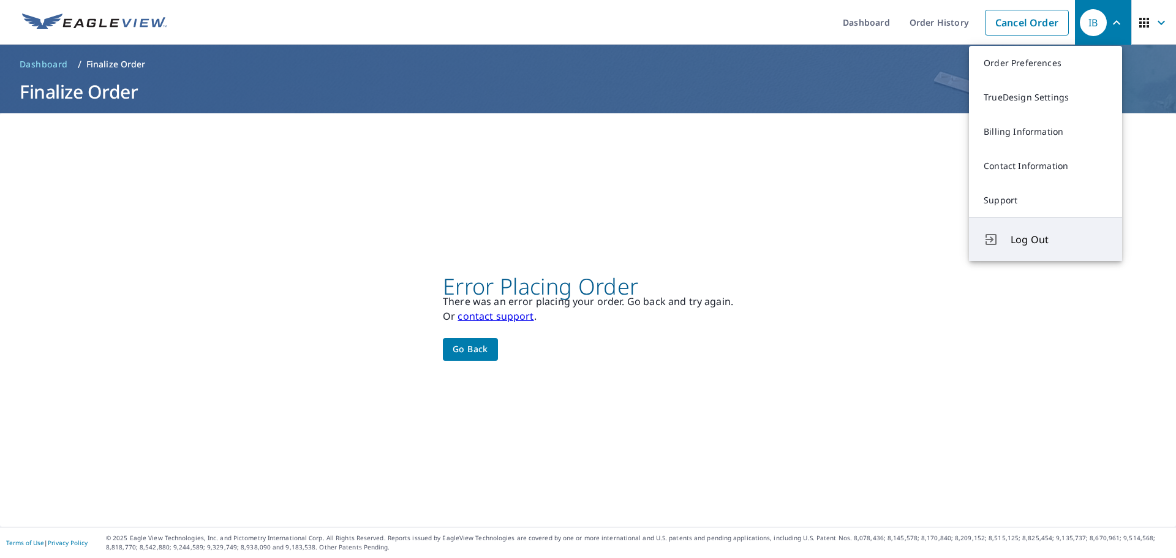
click at [1070, 227] on button "Log Out" at bounding box center [1045, 238] width 153 height 43
